Goal: Task Accomplishment & Management: Use online tool/utility

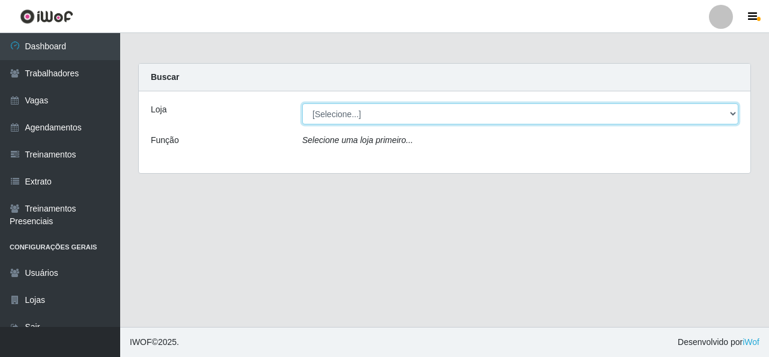
click at [688, 119] on select "[Selecione...] Rede Econômico - Malvinas Rede Econômico - Prata" at bounding box center [520, 113] width 436 height 21
select select "194"
click at [302, 103] on select "[Selecione...] Rede Econômico - Malvinas Rede Econômico - Prata" at bounding box center [520, 113] width 436 height 21
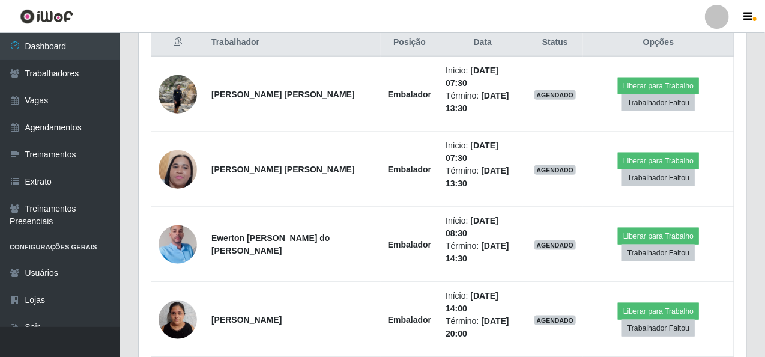
scroll to position [480, 0]
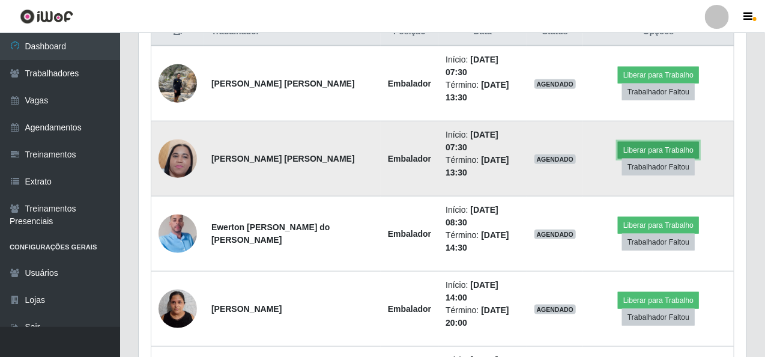
click at [632, 142] on button "Liberar para Trabalho" at bounding box center [658, 150] width 81 height 17
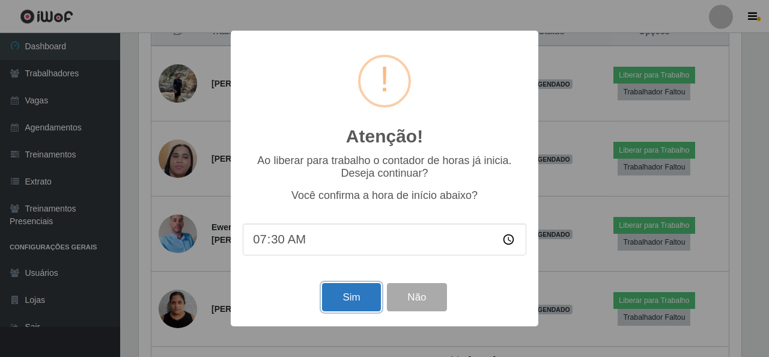
click at [352, 301] on button "Sim" at bounding box center [351, 297] width 58 height 28
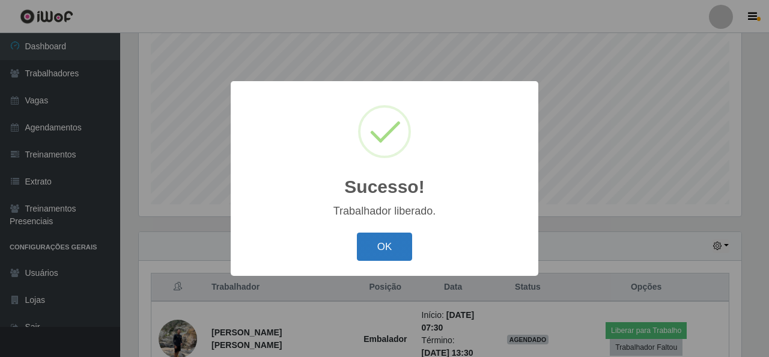
click at [394, 248] on button "OK" at bounding box center [385, 246] width 56 height 28
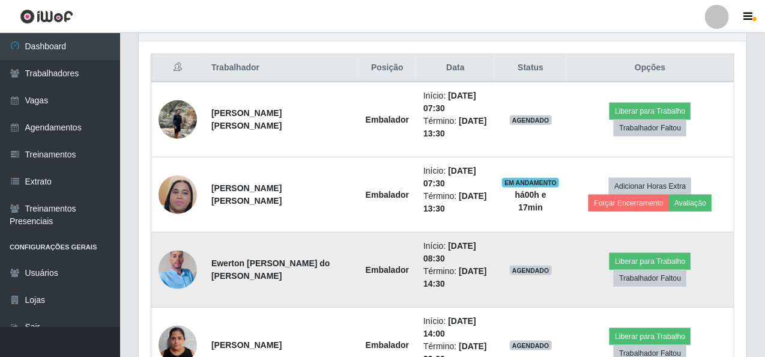
scroll to position [465, 0]
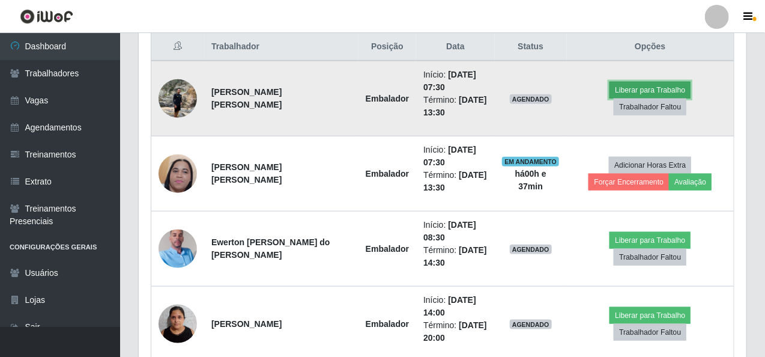
click at [615, 95] on button "Liberar para Trabalho" at bounding box center [649, 90] width 81 height 17
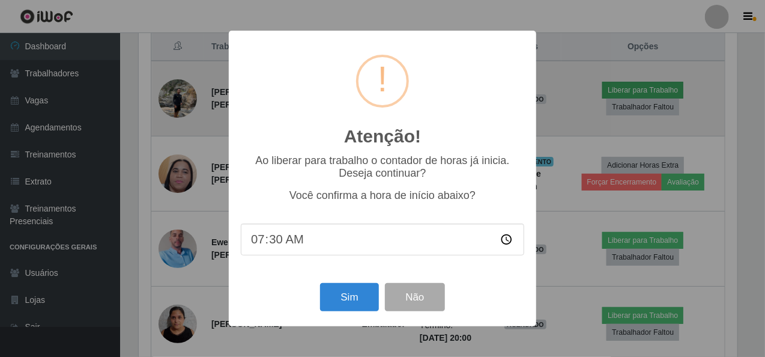
scroll to position [249, 603]
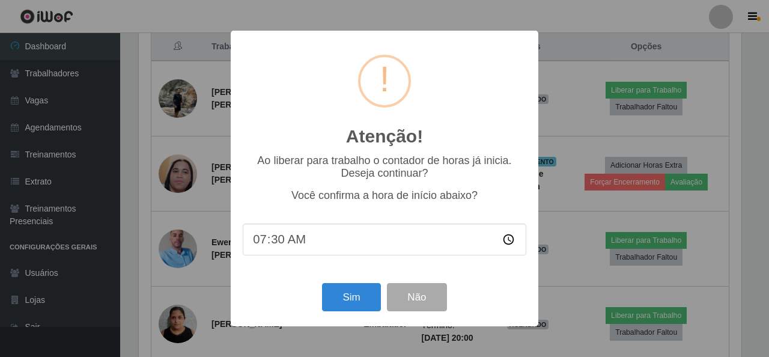
click at [276, 241] on input "07:30" at bounding box center [384, 239] width 283 height 32
click at [509, 241] on input "07:30" at bounding box center [384, 239] width 283 height 32
click at [277, 237] on input "07:30" at bounding box center [384, 239] width 283 height 32
click at [507, 241] on input "07:30" at bounding box center [384, 239] width 283 height 32
click at [264, 239] on input "07:35" at bounding box center [384, 239] width 283 height 32
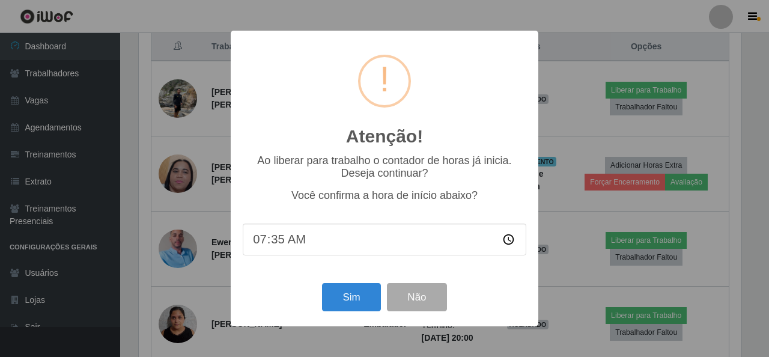
click at [262, 245] on input "07:35" at bounding box center [384, 239] width 283 height 32
click at [507, 244] on input "07:35" at bounding box center [384, 239] width 283 height 32
type input "08:02"
click at [358, 296] on button "Sim" at bounding box center [351, 297] width 58 height 28
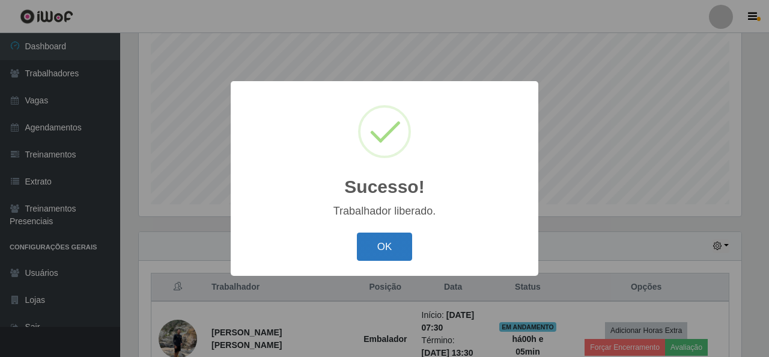
click at [362, 250] on button "OK" at bounding box center [385, 246] width 56 height 28
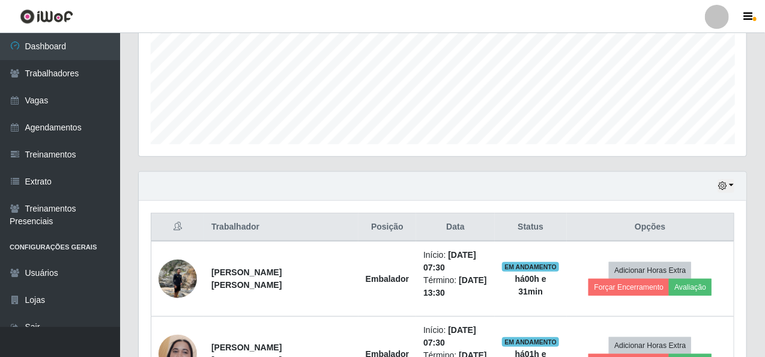
scroll to position [405, 0]
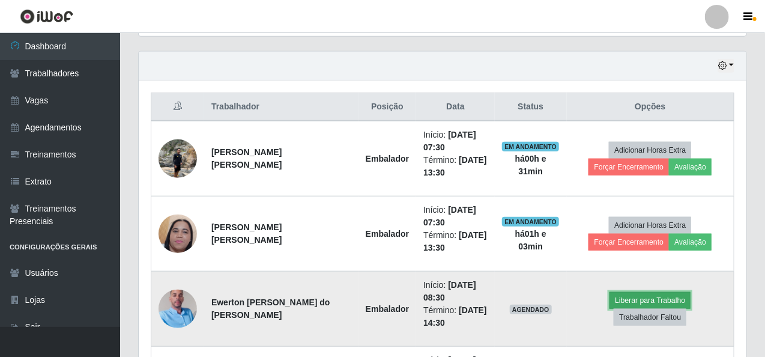
click at [609, 309] on button "Liberar para Trabalho" at bounding box center [649, 300] width 81 height 17
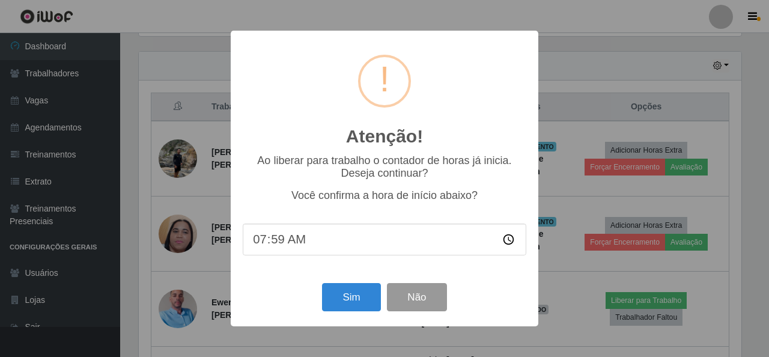
type input "07:30"
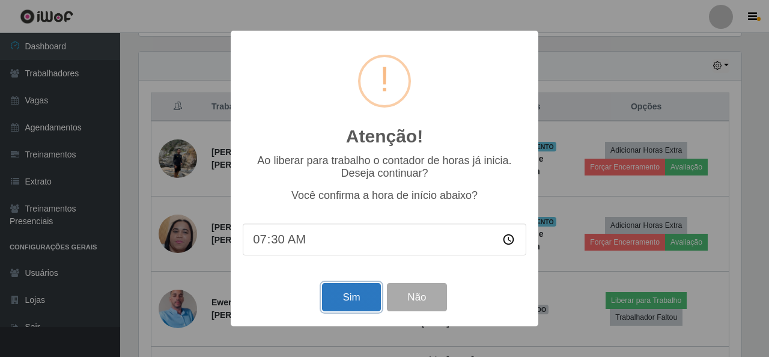
click at [366, 301] on button "Sim" at bounding box center [351, 297] width 58 height 28
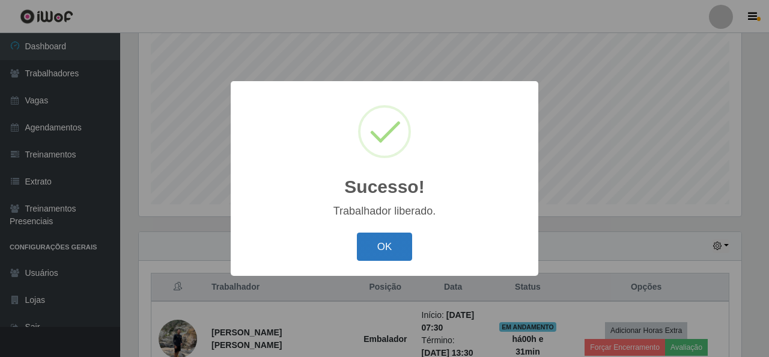
click at [394, 244] on button "OK" at bounding box center [385, 246] width 56 height 28
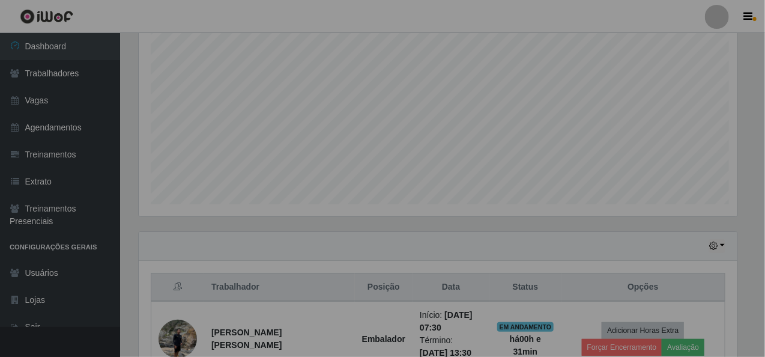
scroll to position [249, 608]
